Goal: Navigation & Orientation: Find specific page/section

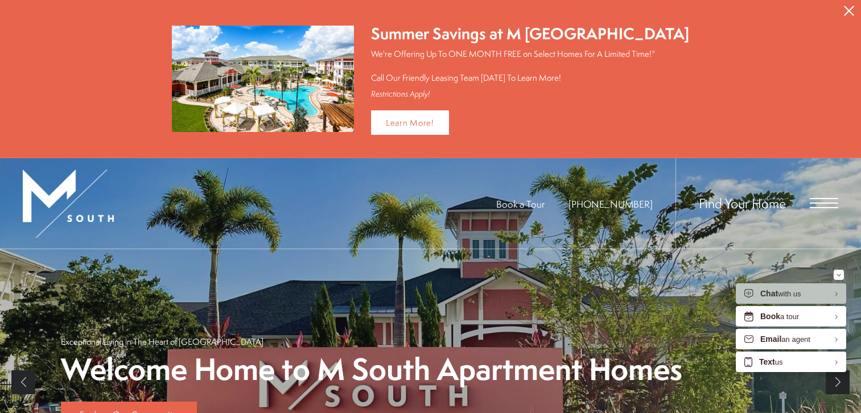
click at [822, 195] on div "Find Your Home" at bounding box center [756, 203] width 163 height 90
click at [821, 204] on span "Open Menu" at bounding box center [823, 203] width 28 height 10
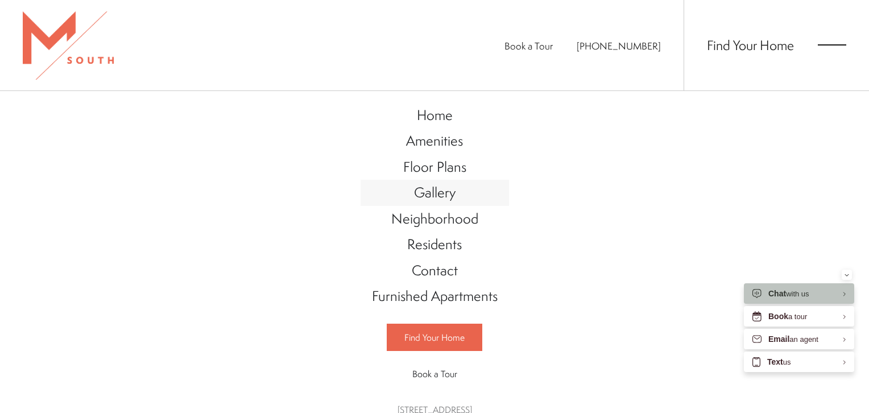
click at [435, 201] on link "Gallery" at bounding box center [435, 193] width 148 height 26
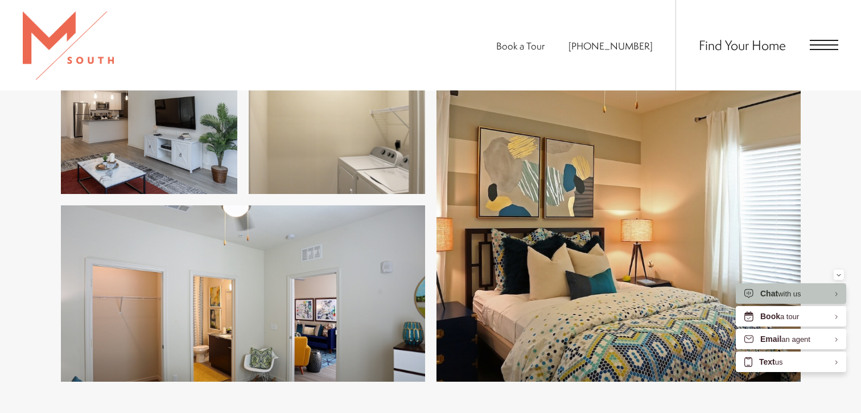
scroll to position [1031, 0]
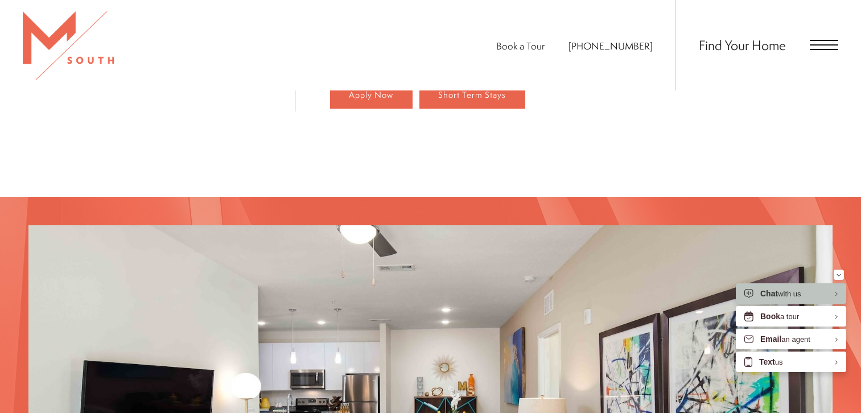
scroll to position [1092, 0]
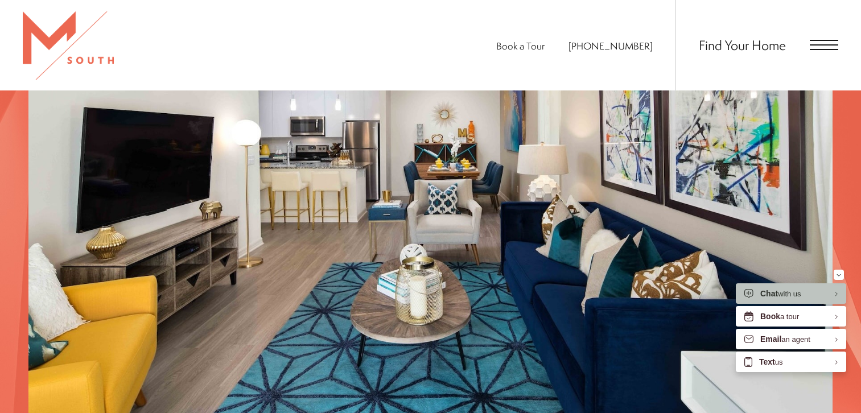
click at [824, 44] on span "Open Menu" at bounding box center [823, 44] width 28 height 1
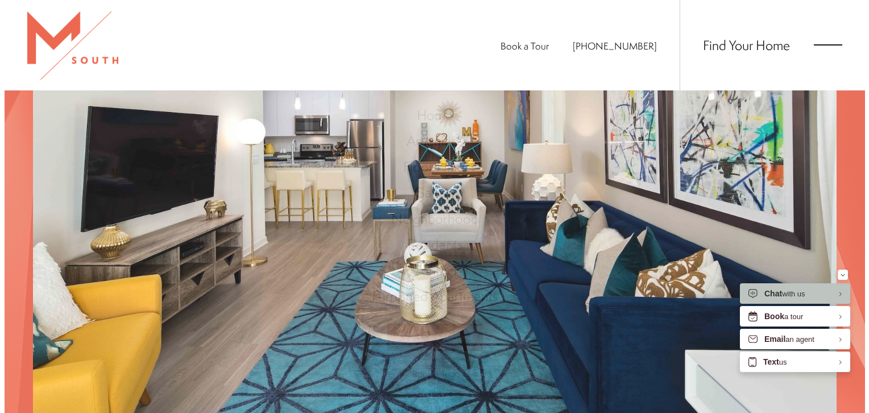
scroll to position [0, 0]
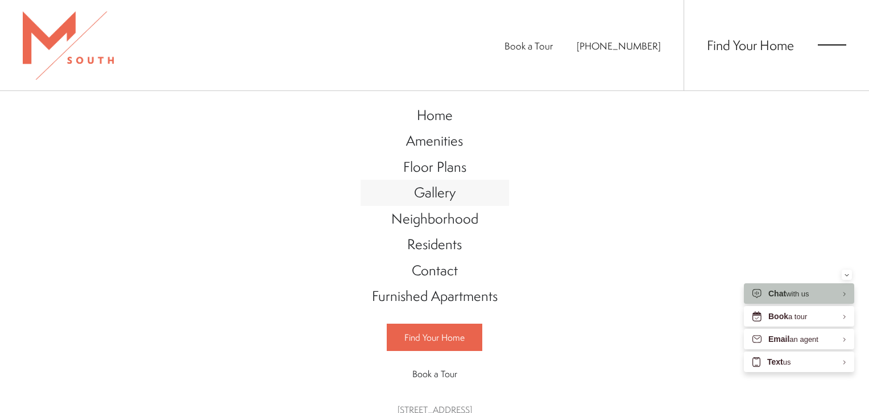
click at [430, 196] on span "Gallery" at bounding box center [435, 192] width 42 height 19
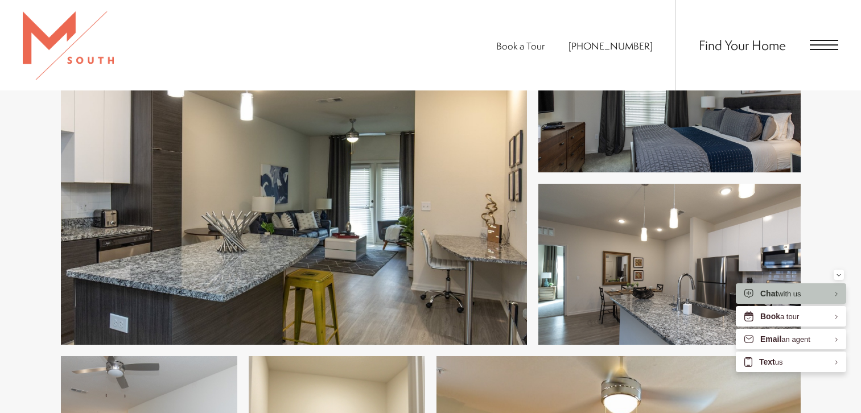
scroll to position [573, 0]
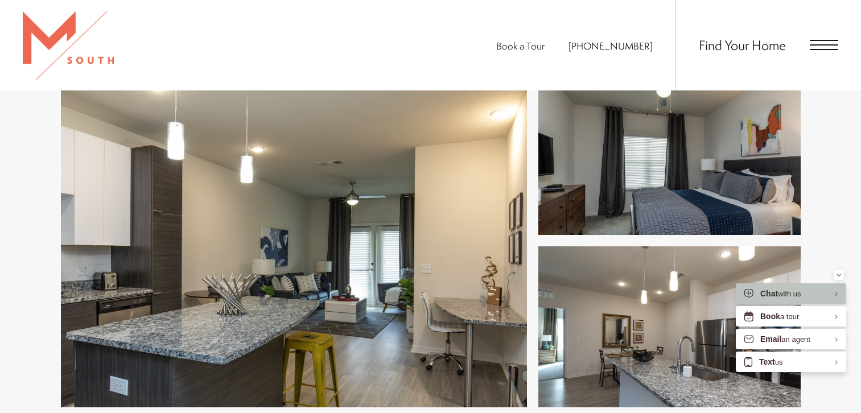
click at [412, 259] on img at bounding box center [294, 241] width 466 height 333
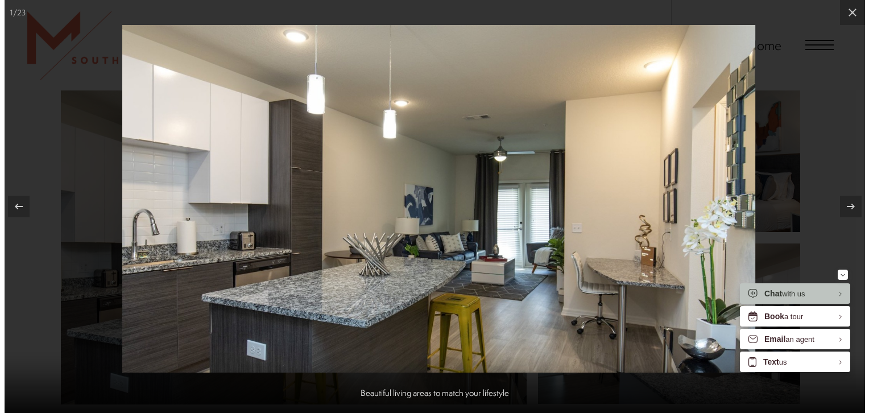
scroll to position [478, 0]
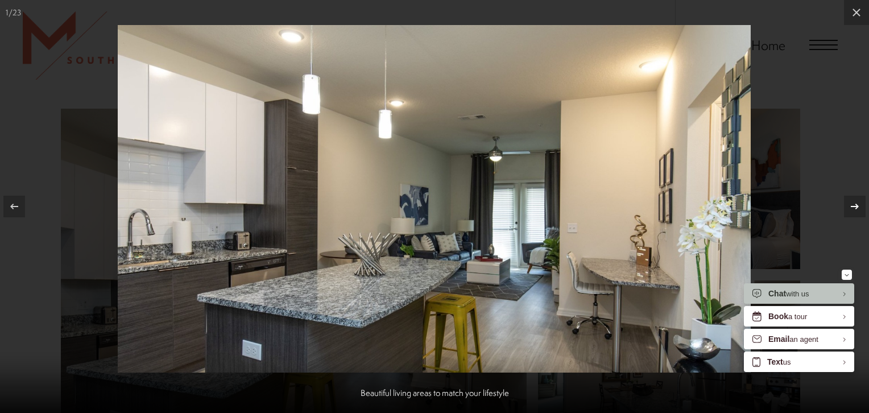
click at [850, 209] on icon at bounding box center [855, 207] width 14 height 14
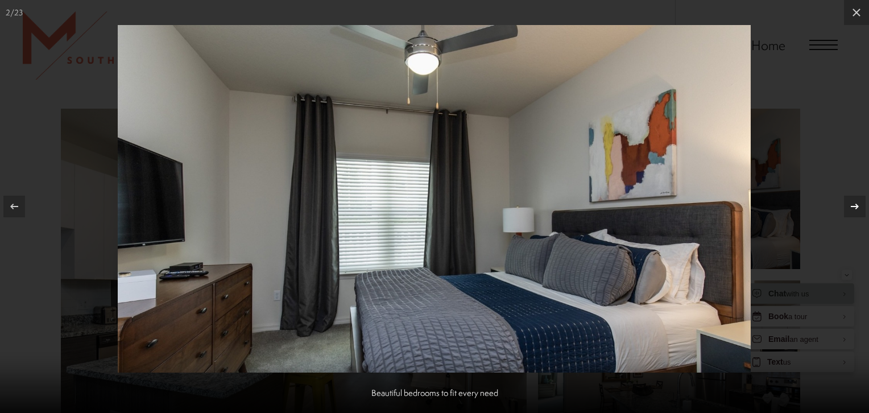
click at [850, 209] on icon at bounding box center [855, 207] width 14 height 14
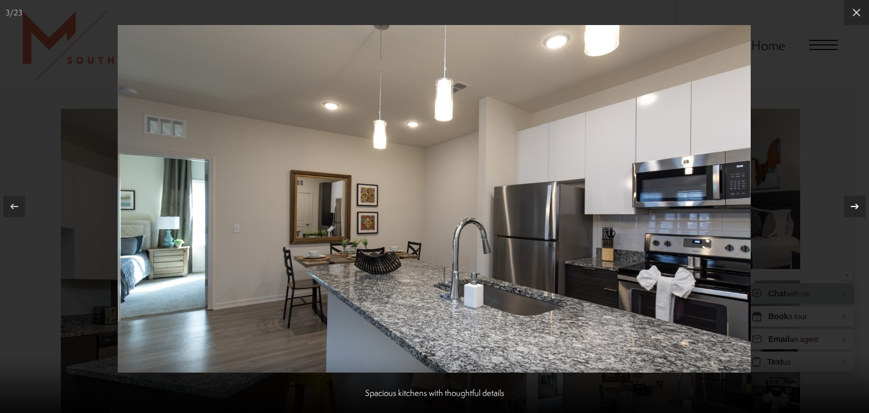
click at [850, 209] on icon at bounding box center [855, 207] width 14 height 14
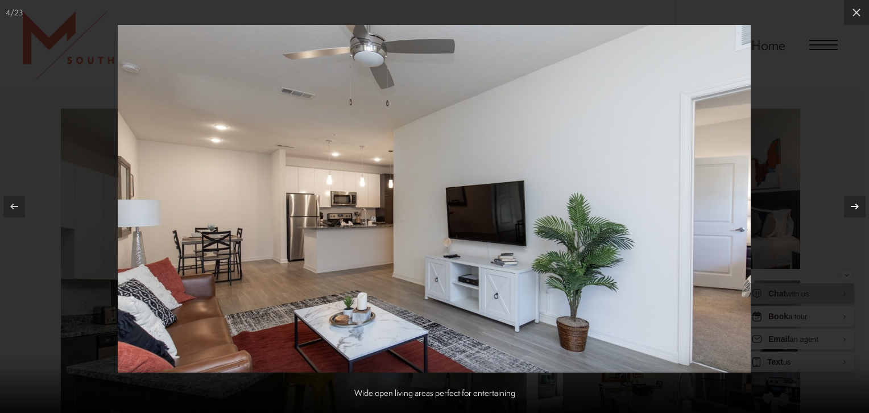
click at [850, 209] on icon at bounding box center [855, 207] width 14 height 14
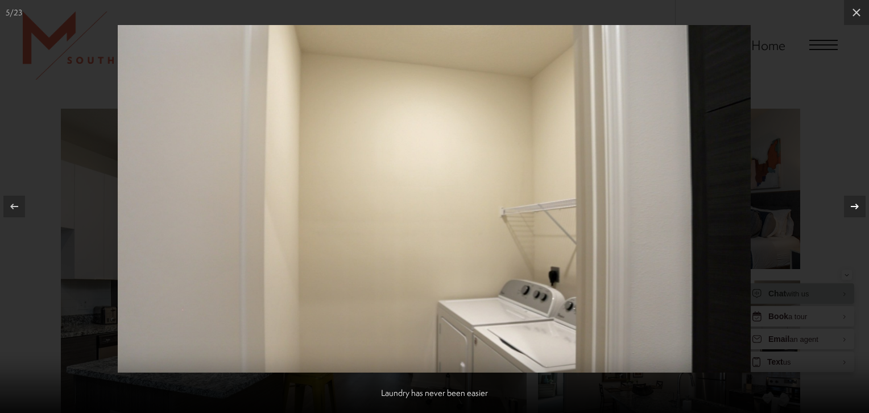
click at [850, 209] on icon at bounding box center [855, 207] width 14 height 14
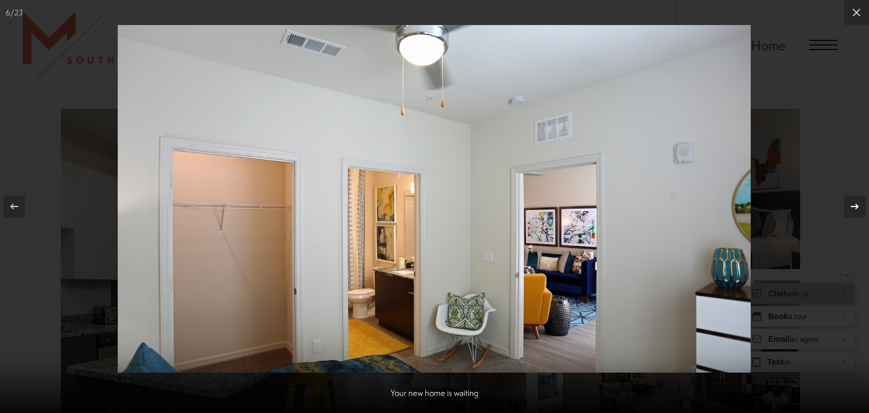
click at [850, 209] on icon at bounding box center [855, 207] width 14 height 14
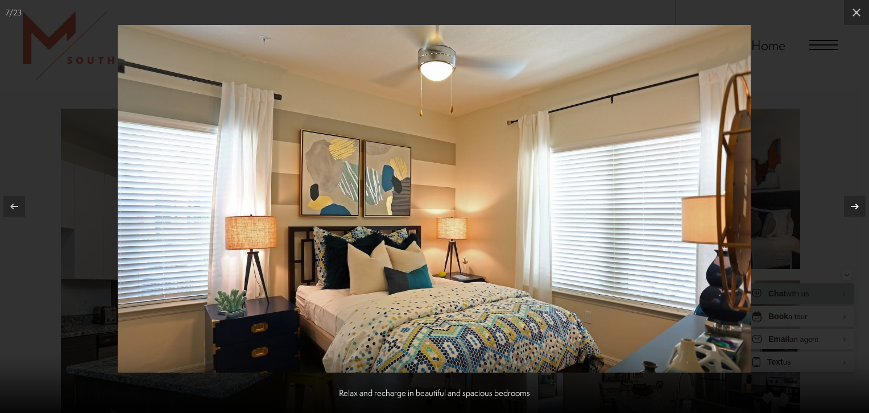
click at [850, 209] on icon at bounding box center [855, 207] width 14 height 14
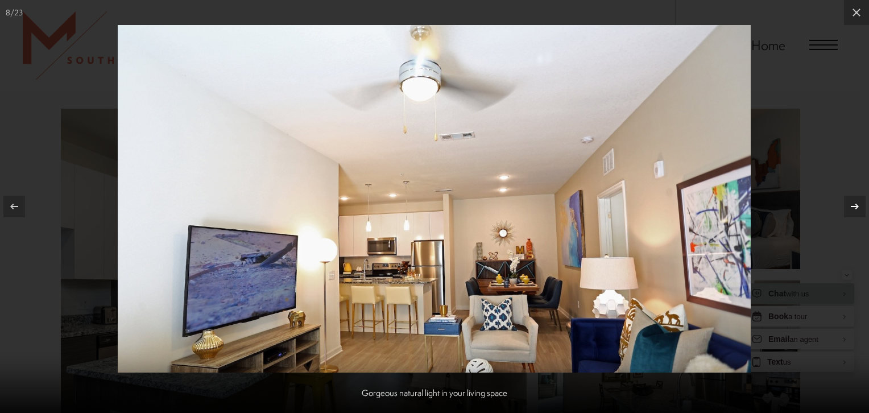
click at [850, 209] on icon at bounding box center [855, 207] width 14 height 14
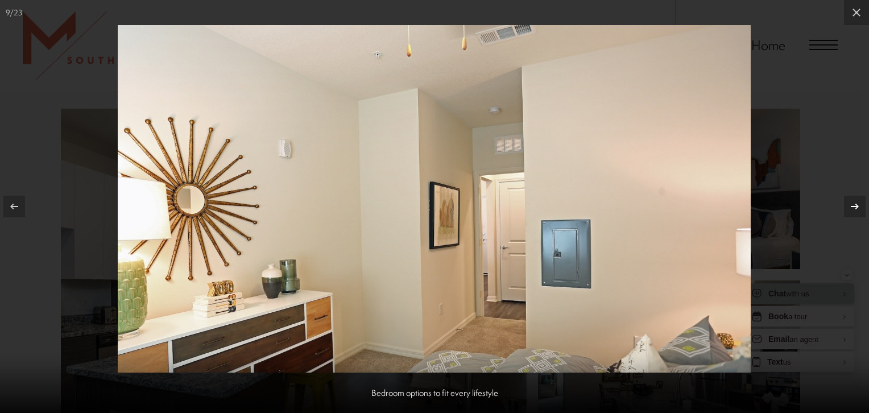
click at [850, 209] on icon at bounding box center [855, 207] width 14 height 14
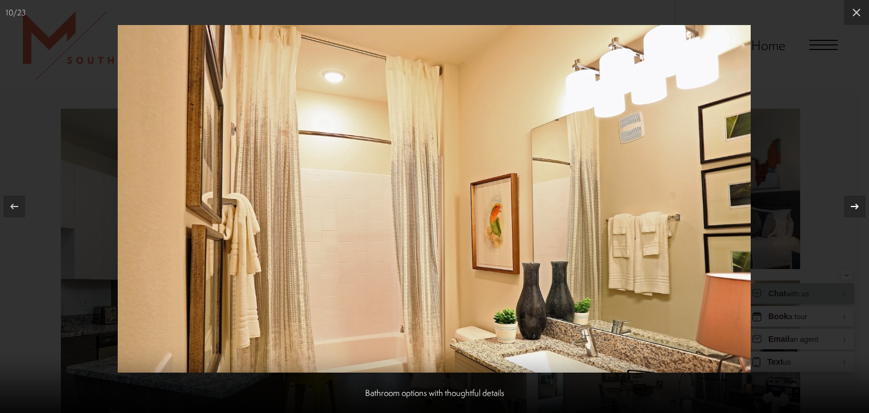
click at [850, 209] on icon at bounding box center [855, 207] width 14 height 14
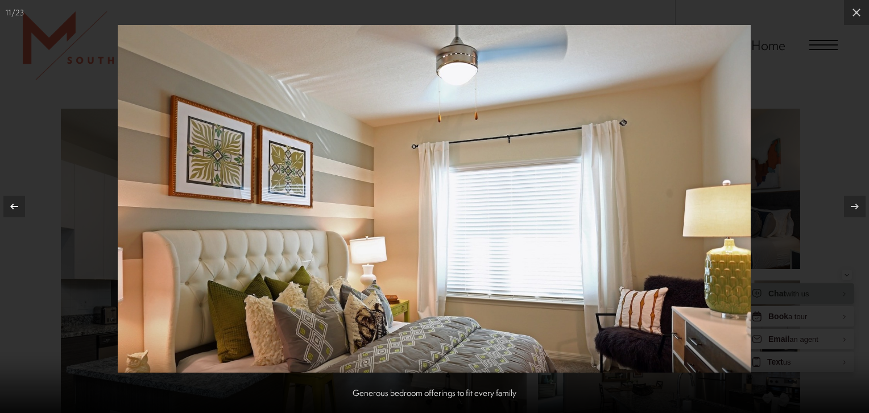
click at [21, 200] on div at bounding box center [14, 207] width 22 height 22
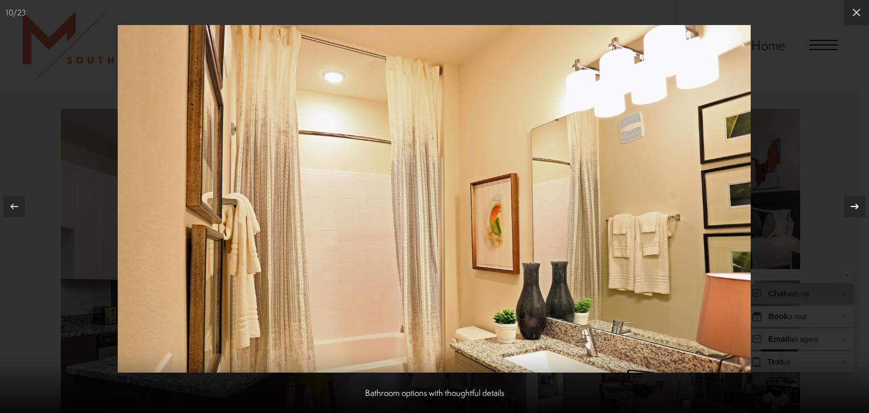
click at [853, 212] on icon at bounding box center [855, 207] width 14 height 14
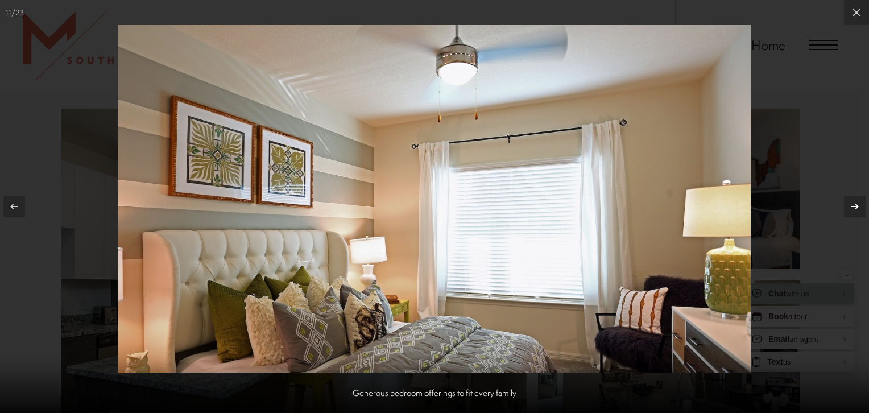
click at [853, 212] on icon at bounding box center [855, 207] width 14 height 14
